Goal: Task Accomplishment & Management: Complete application form

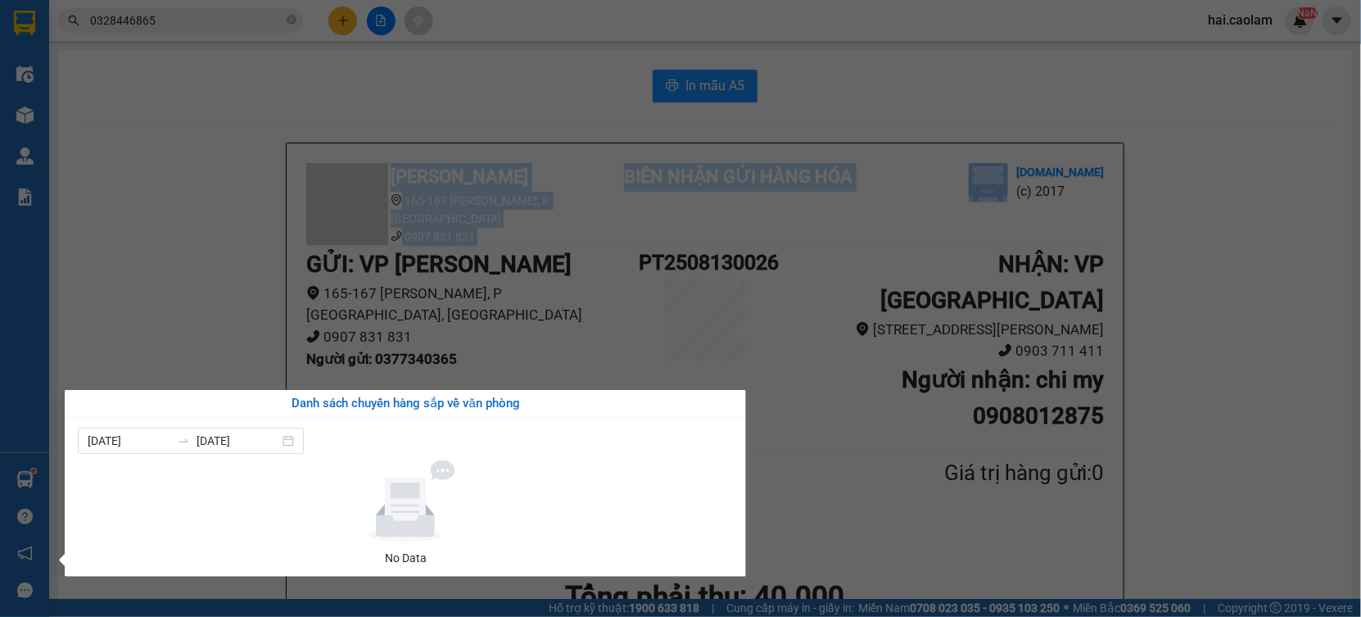
click at [1193, 375] on section "Kết quả tìm kiếm ( 548 ) Bộ lọc Mã ĐH Trạng thái Món hàng Thu hộ Tổng cước Chưa…" at bounding box center [680, 308] width 1361 height 617
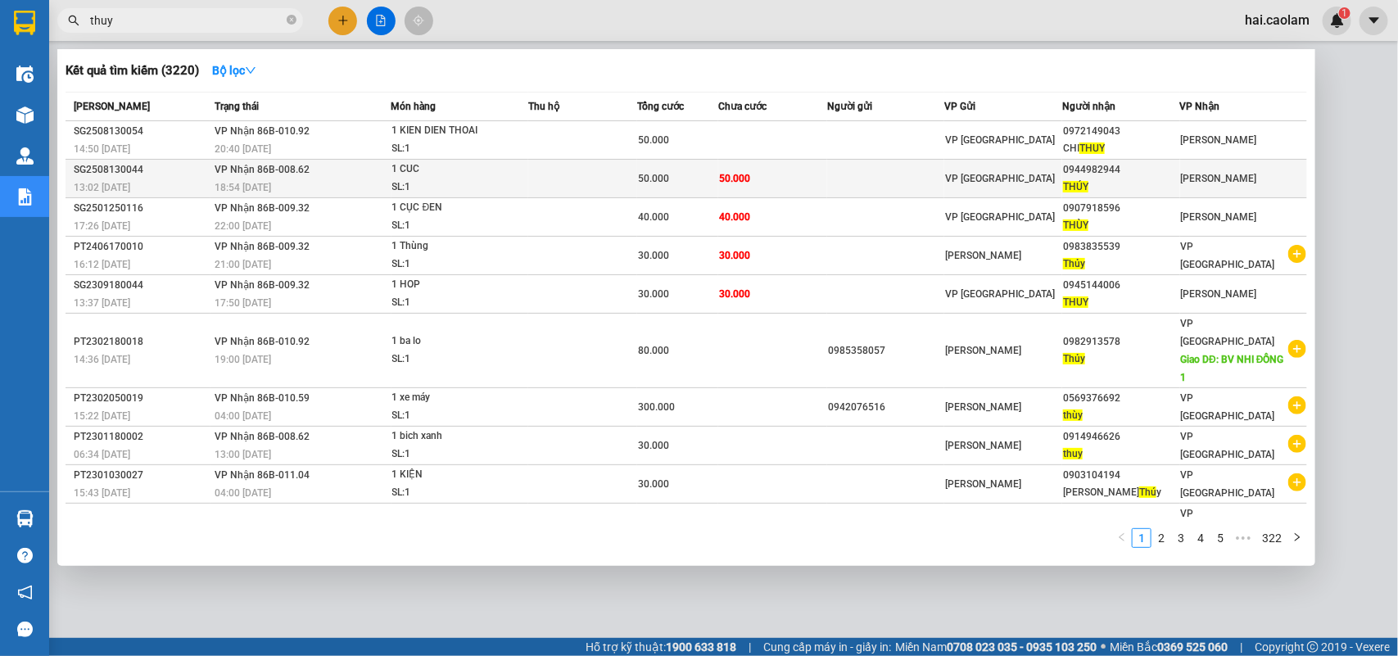
type input "thuy"
click at [788, 185] on td "50.000" at bounding box center [772, 179] width 109 height 38
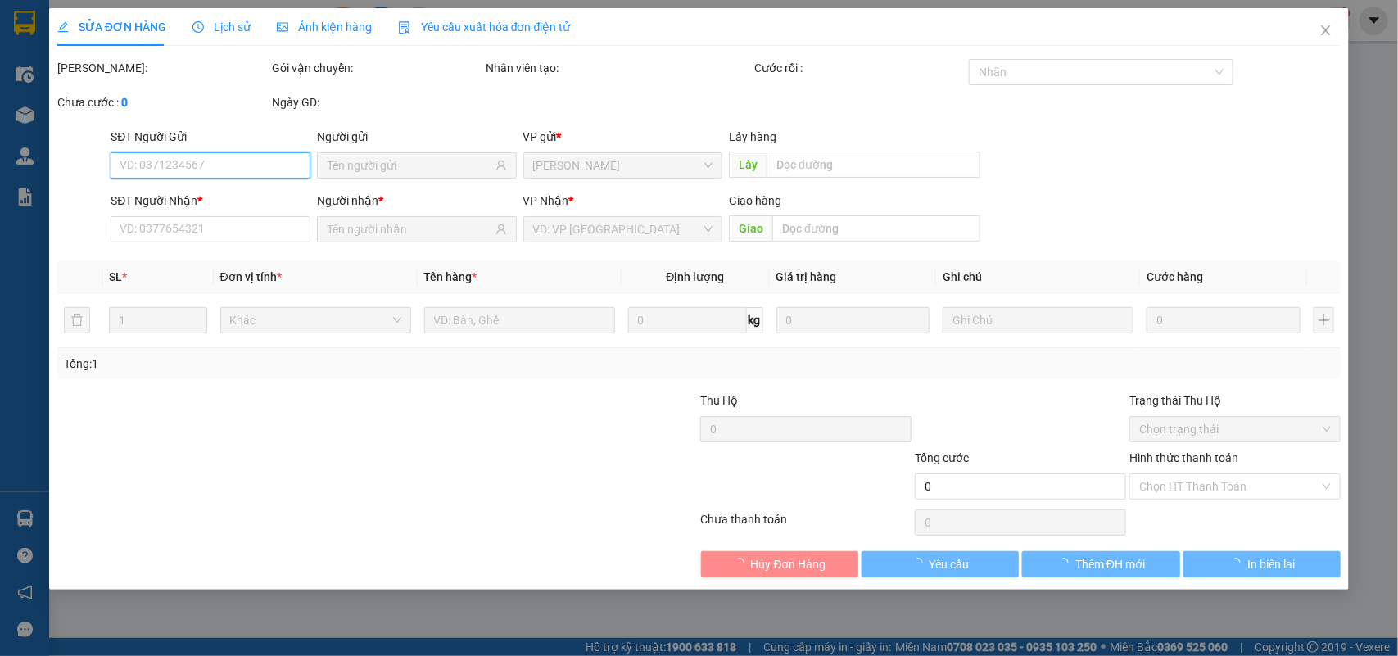
type input "0944982944"
type input "THÚY"
type input "50.000"
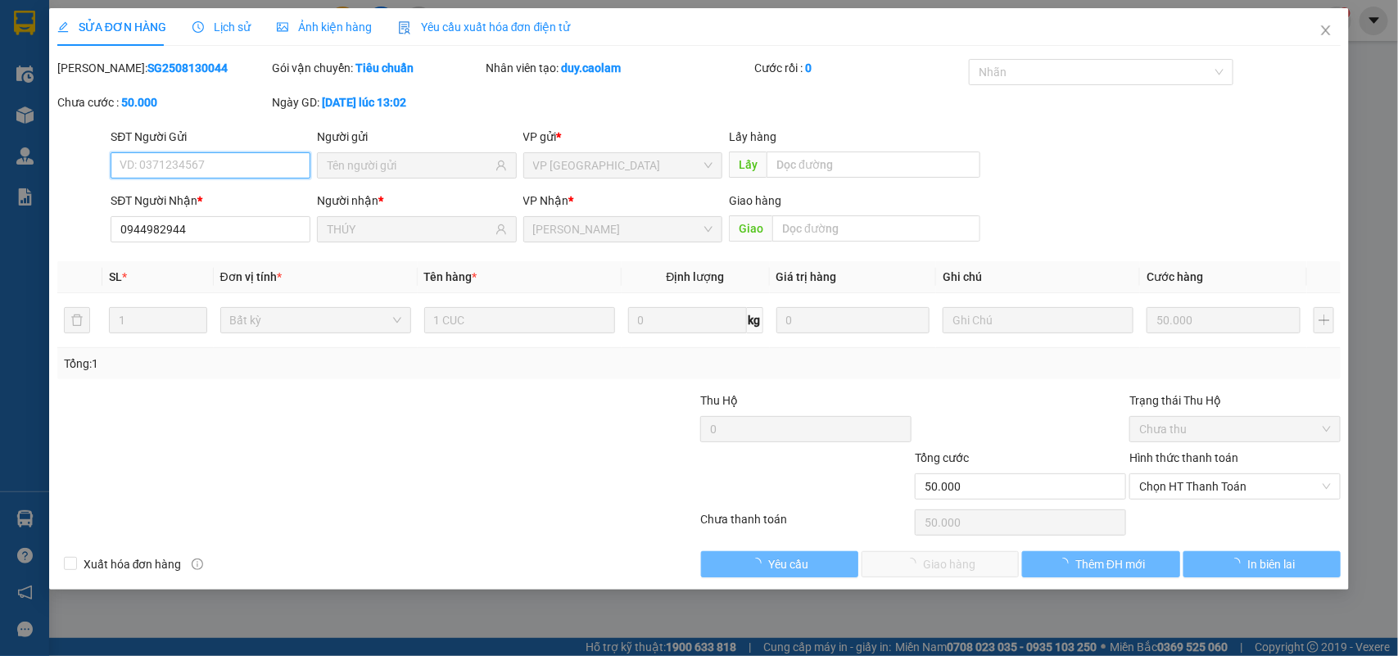
click at [1171, 494] on span "Chọn HT Thanh Toán" at bounding box center [1235, 486] width 192 height 25
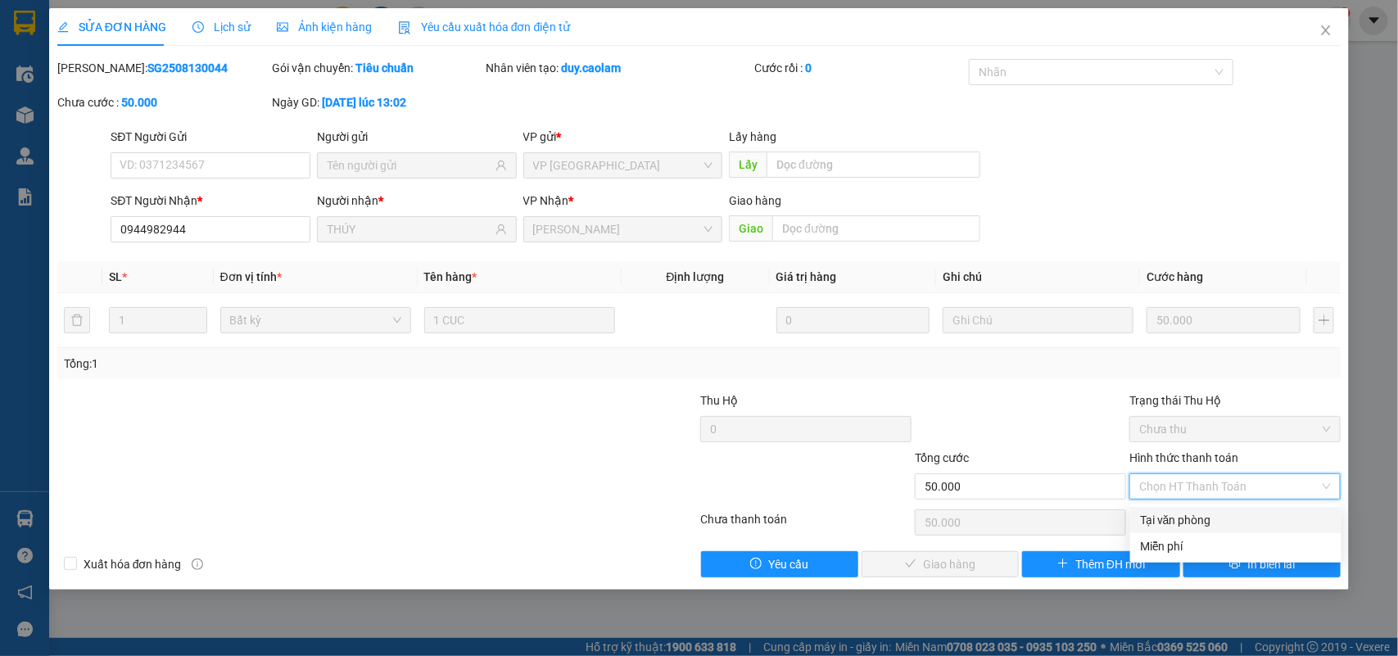
click at [1173, 512] on div "Tại văn phòng" at bounding box center [1236, 520] width 192 height 18
type input "0"
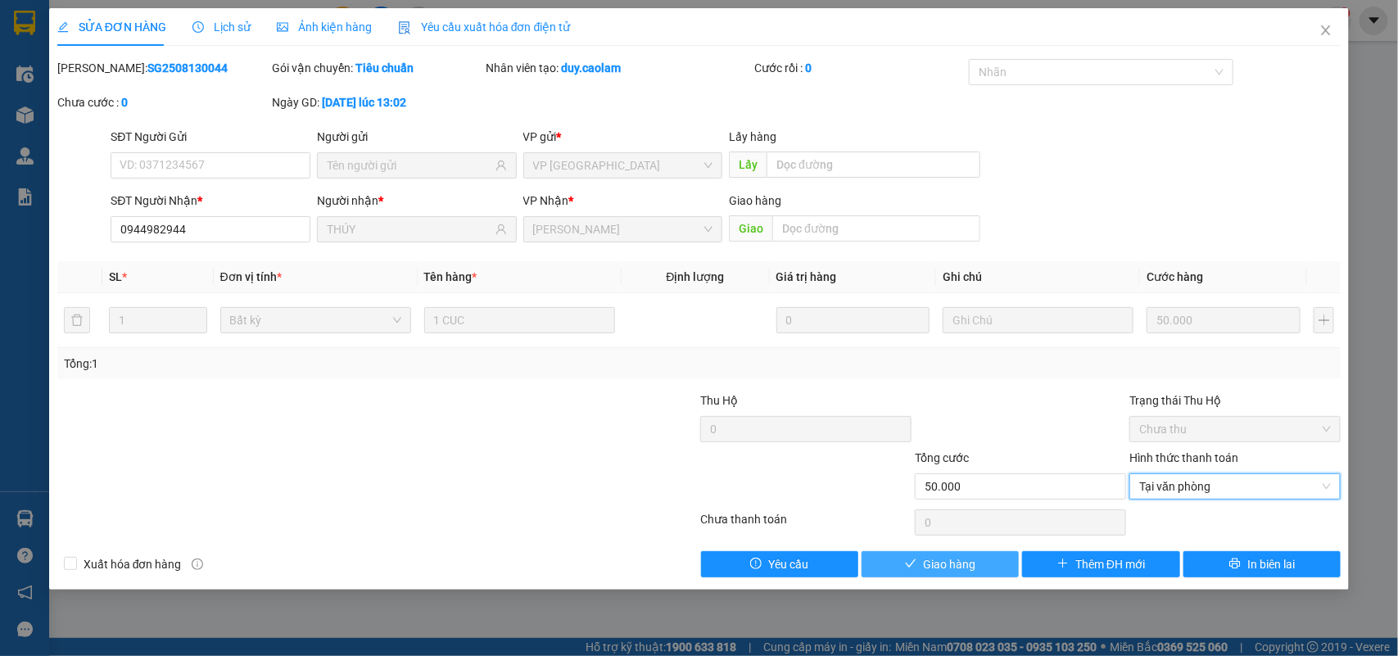
click at [962, 576] on button "Giao hàng" at bounding box center [939, 564] width 157 height 26
